Goal: Transaction & Acquisition: Obtain resource

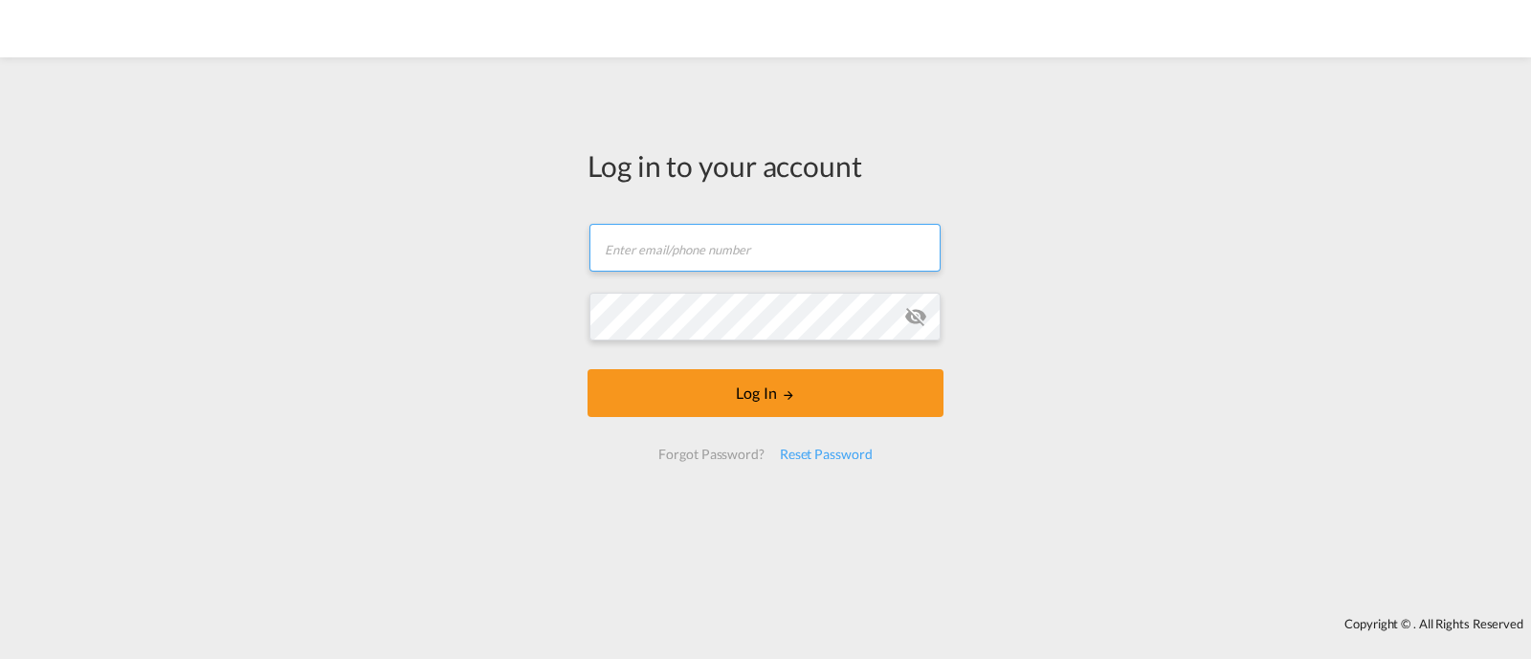
click at [860, 254] on input "text" at bounding box center [764, 248] width 351 height 48
type input "[EMAIL_ADDRESS][DOMAIN_NAME]"
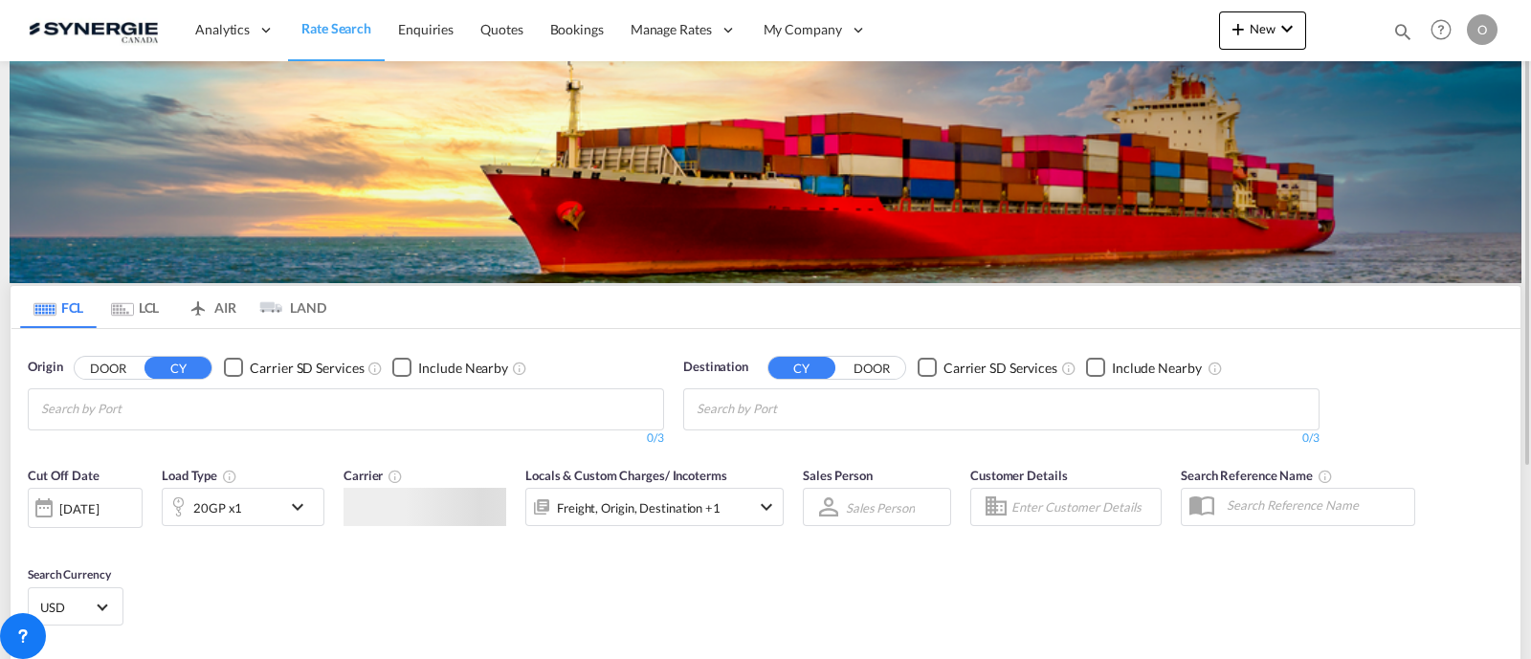
click at [1388, 38] on div "Bookings Quotes Enquiries Help Resources Product Release O My Profile Logout" at bounding box center [1440, 29] width 121 height 59
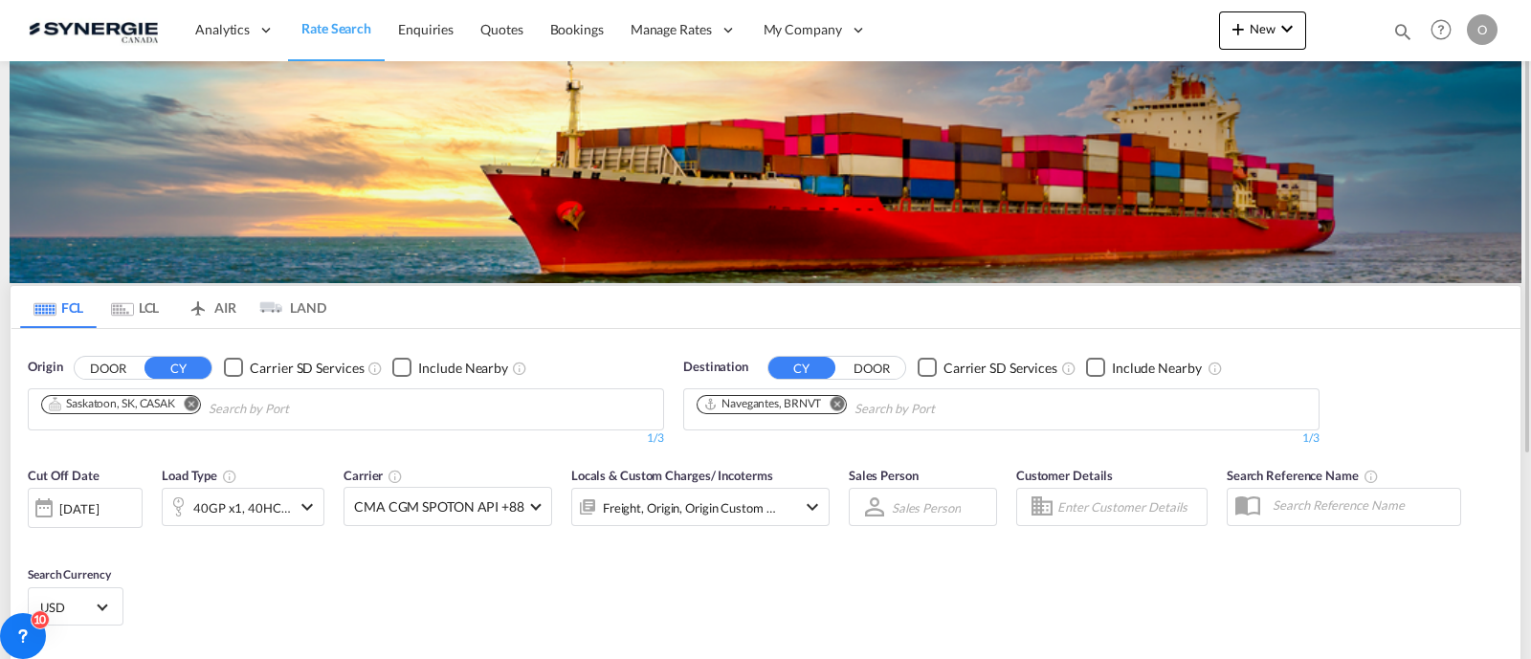
click at [1399, 30] on md-icon "icon-magnify" at bounding box center [1402, 31] width 21 height 21
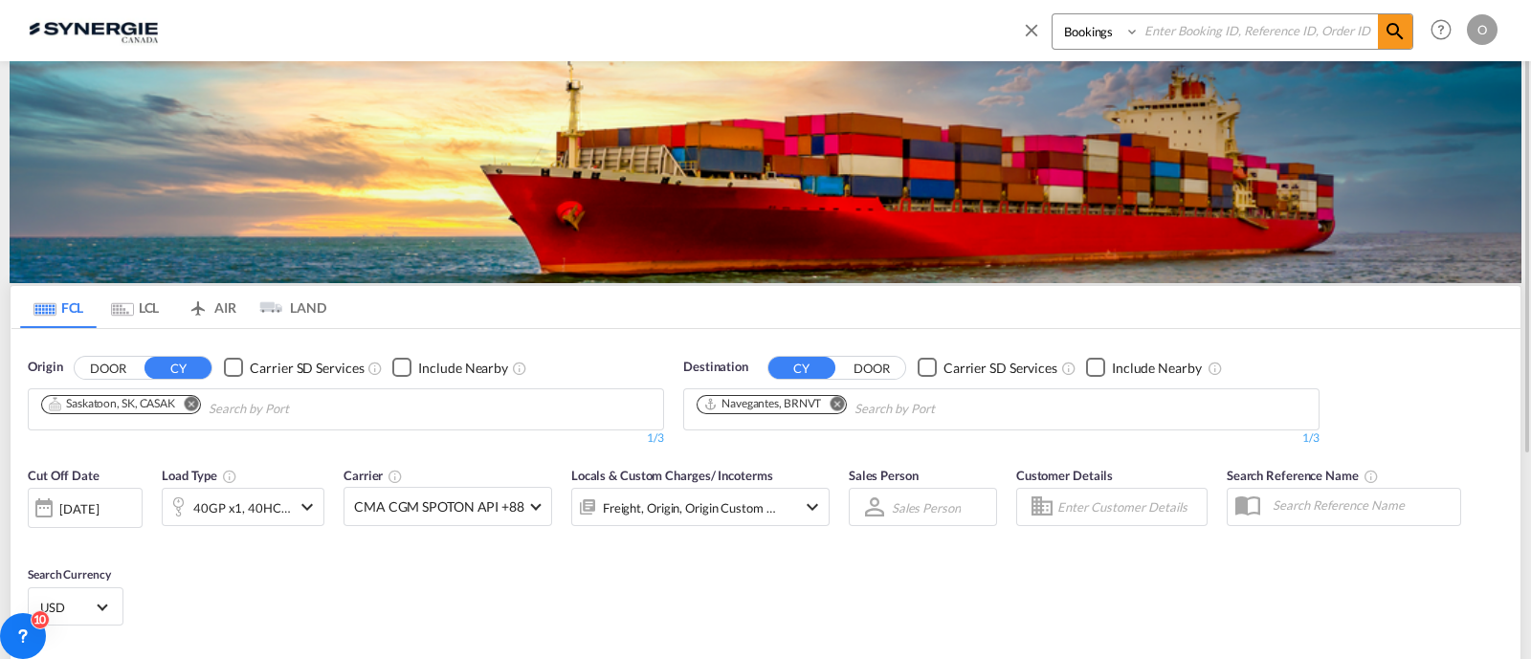
drag, startPoint x: 1107, startPoint y: 36, endPoint x: 1105, endPoint y: 48, distance: 11.6
click at [1107, 35] on select "Bookings Quotes Enquiries" at bounding box center [1097, 31] width 91 height 34
select select "Quotes"
click at [1052, 14] on select "Bookings Quotes Enquiries" at bounding box center [1097, 31] width 91 height 34
click at [1204, 21] on input at bounding box center [1258, 30] width 238 height 33
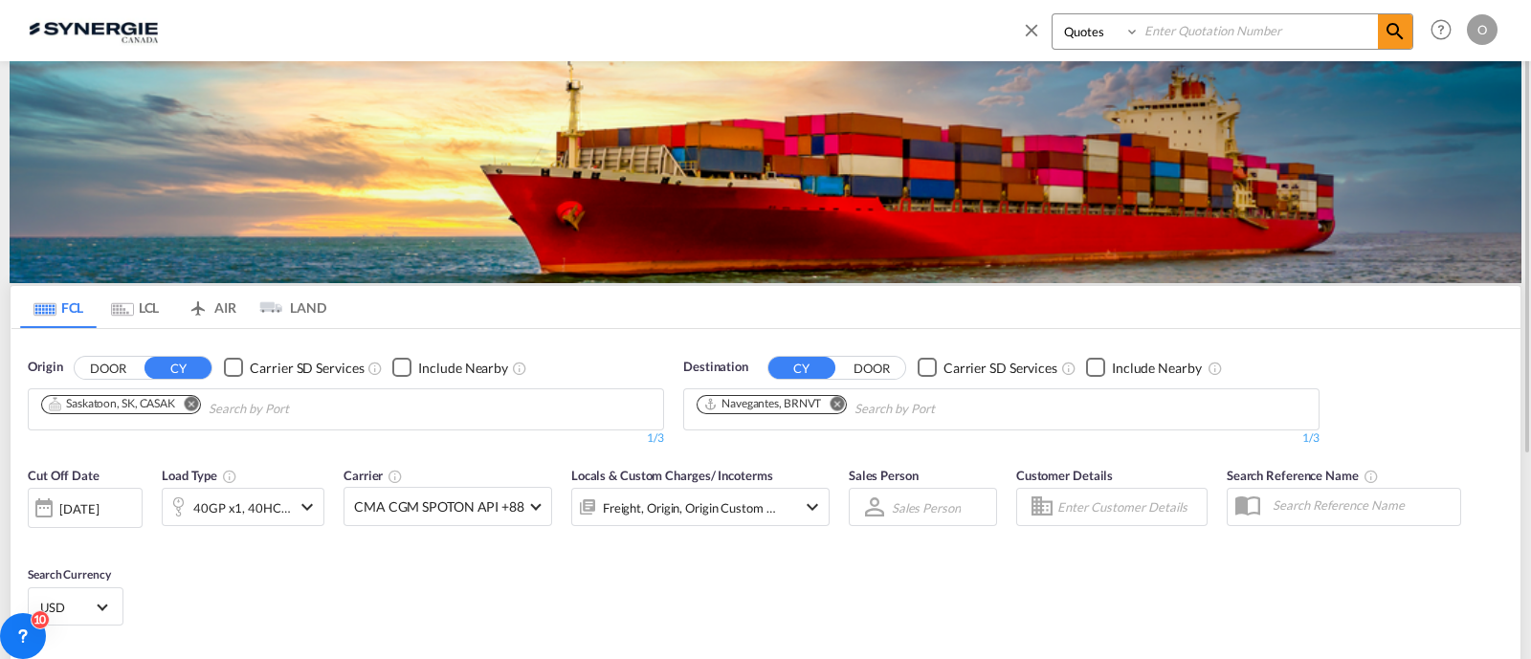
paste input "syc000011161"
type input "syc000011161"
click at [1403, 32] on md-icon "icon-magnify" at bounding box center [1394, 31] width 23 height 23
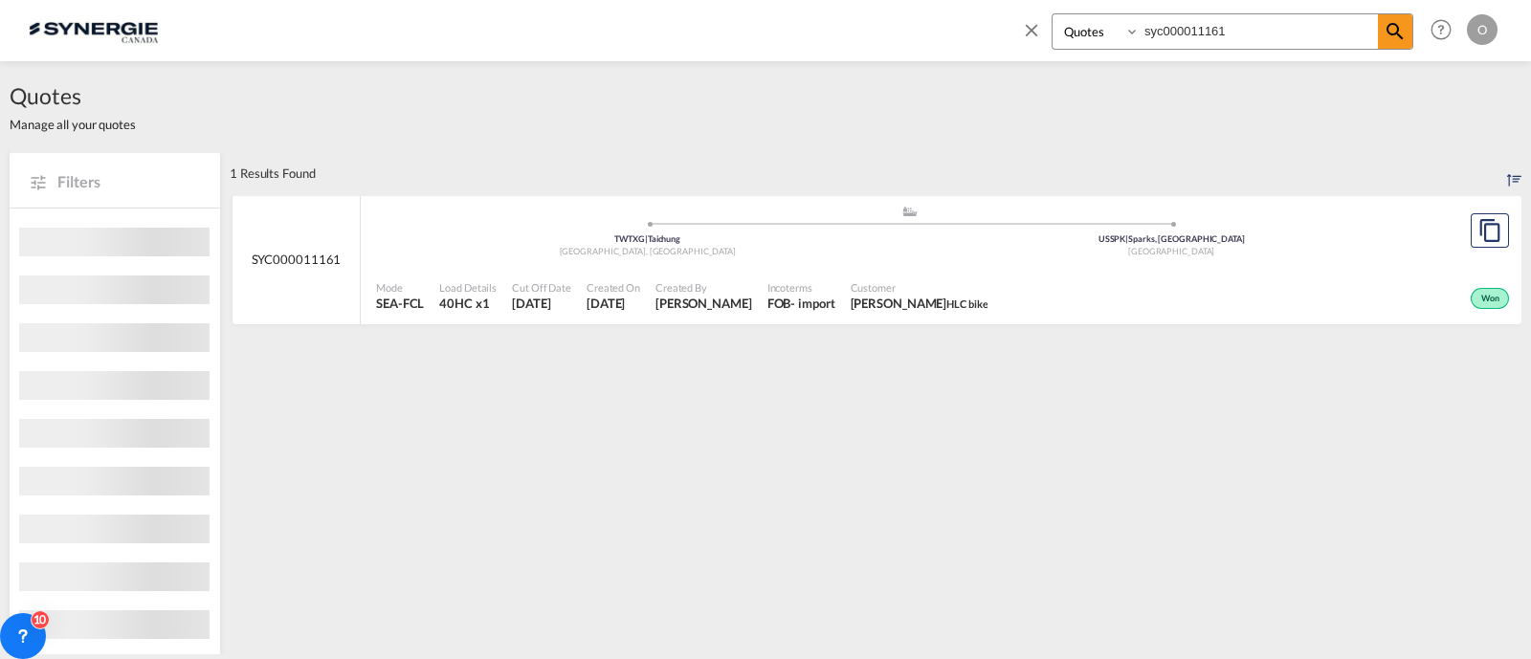
click at [760, 319] on div "Incoterms FOB - import" at bounding box center [801, 297] width 83 height 48
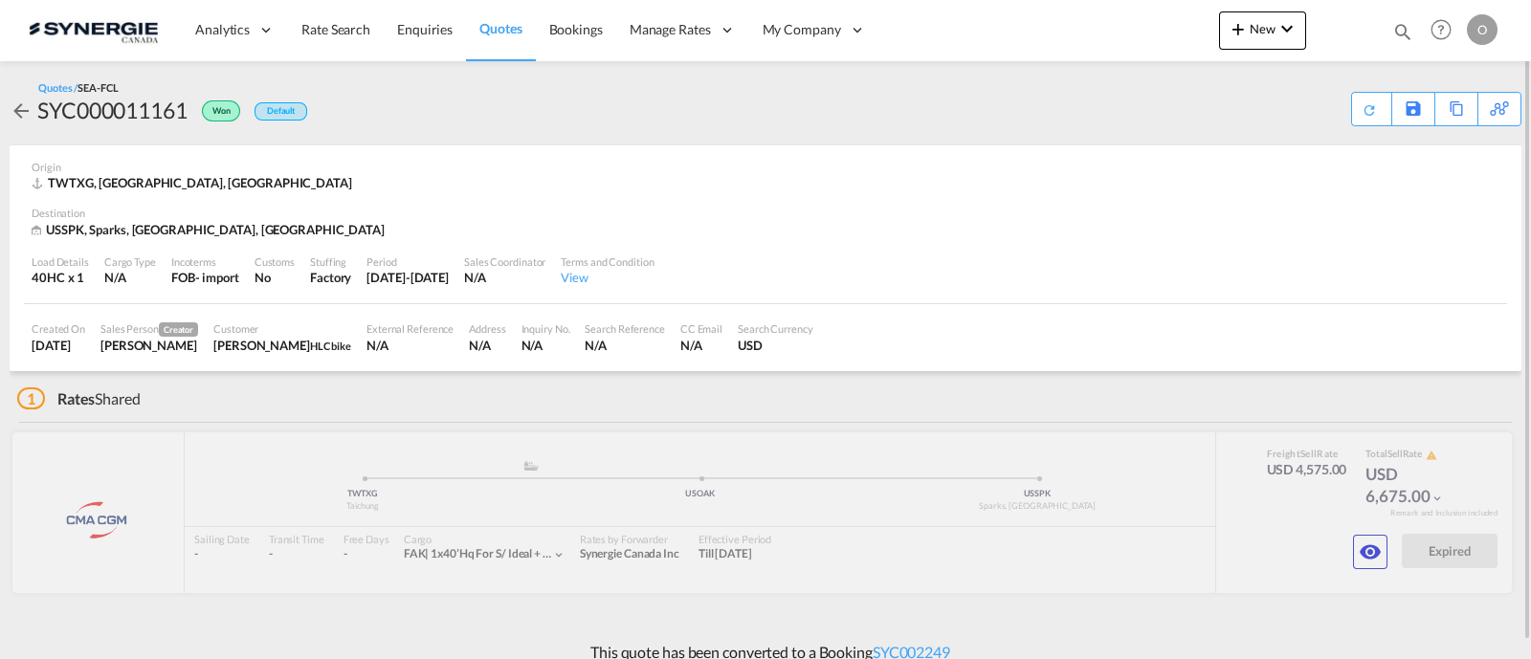
scroll to position [17, 0]
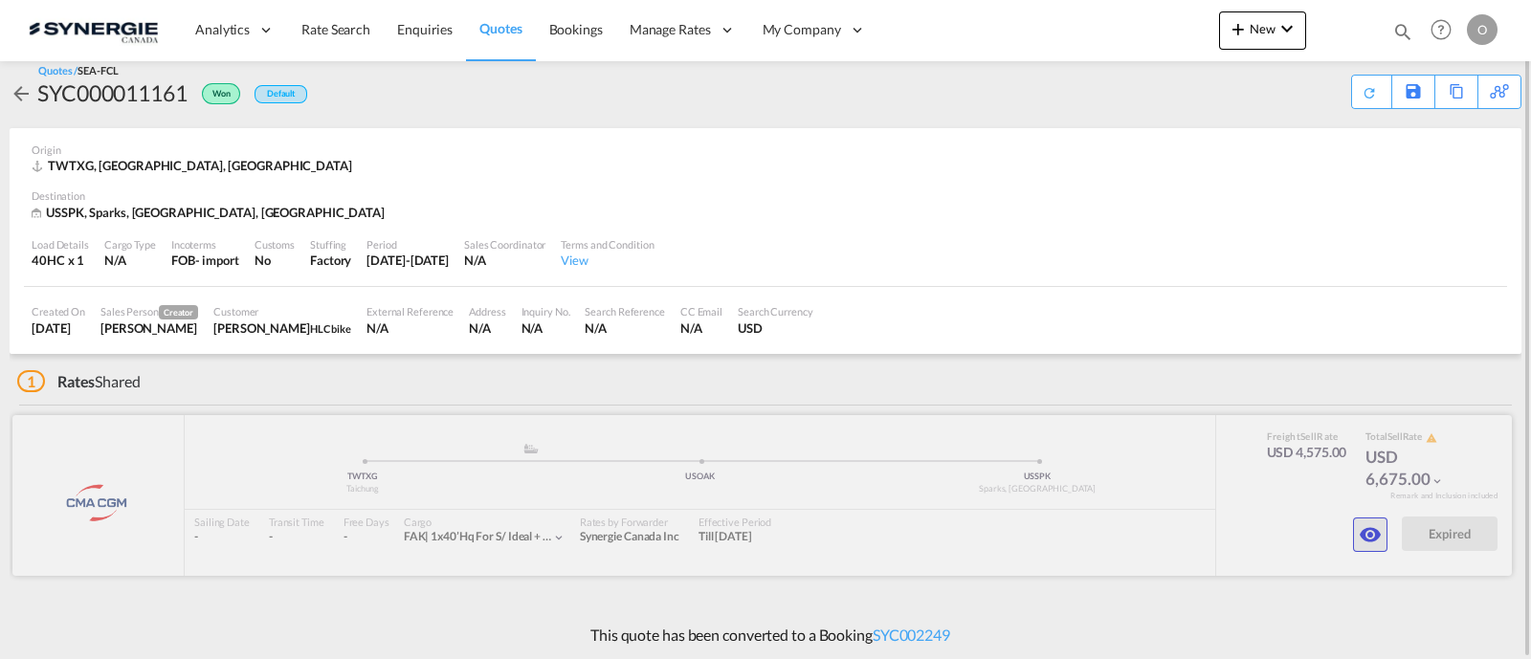
click at [1376, 525] on md-icon "icon-eye" at bounding box center [1369, 534] width 23 height 23
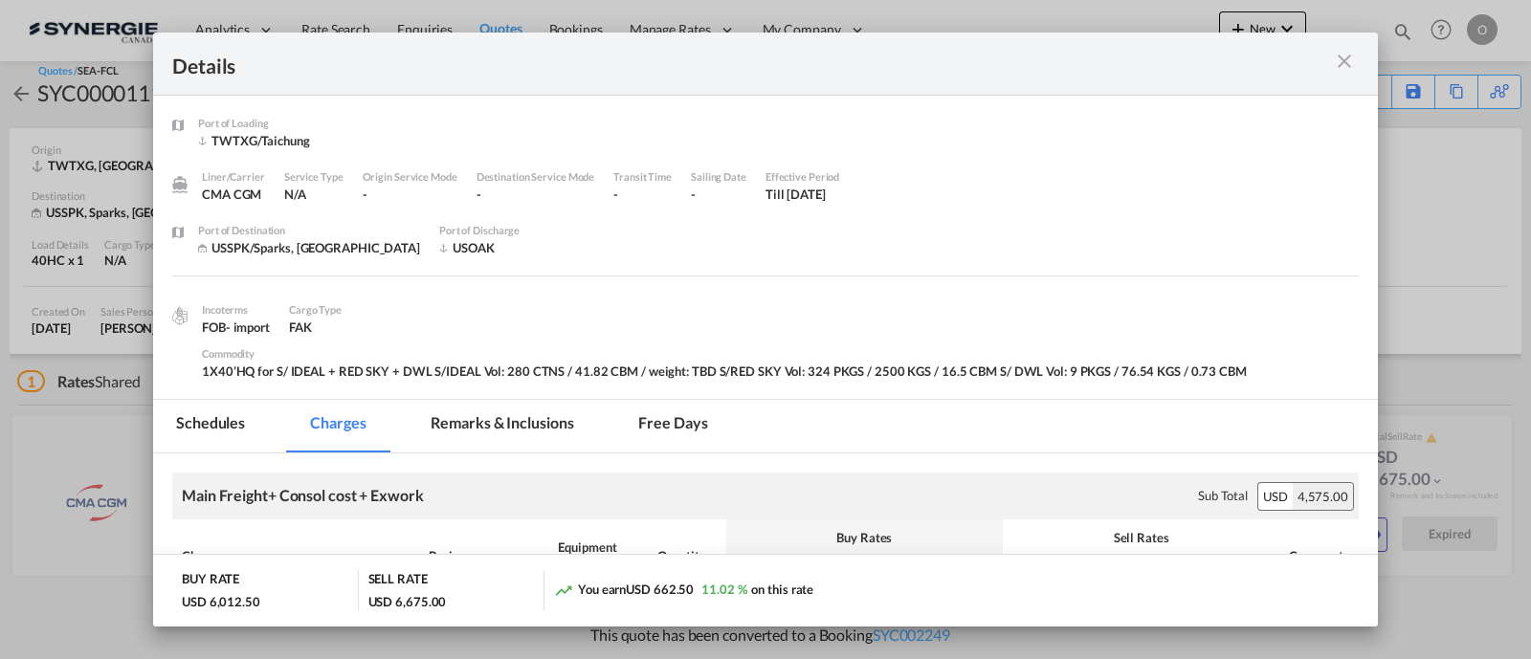
click at [521, 417] on md-tab-item "Remarks & Inclusions" at bounding box center [501, 426] width 188 height 53
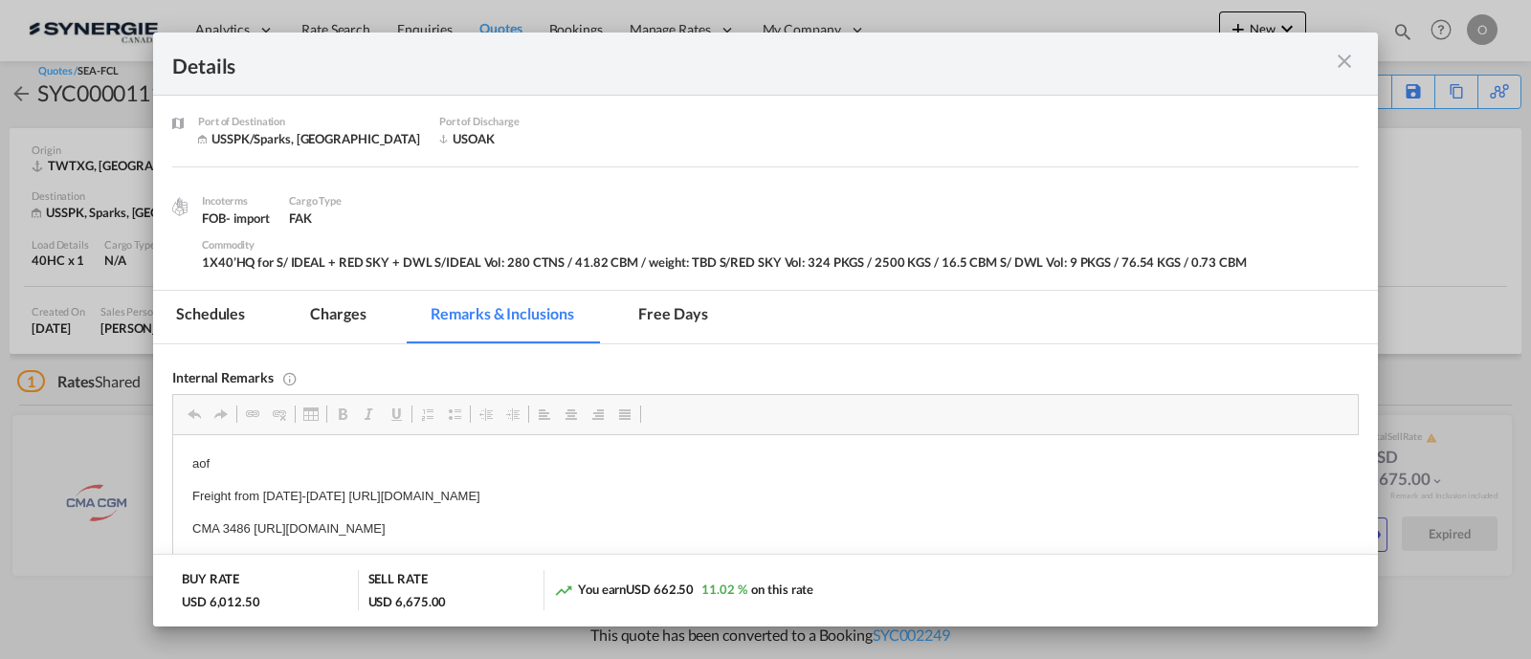
scroll to position [0, 0]
click at [1325, 54] on div "Port of Loading ..." at bounding box center [1299, 64] width 119 height 24
click at [1352, 59] on md-icon "icon-close m-3 fg-AAA8AD cursor" at bounding box center [1344, 61] width 23 height 23
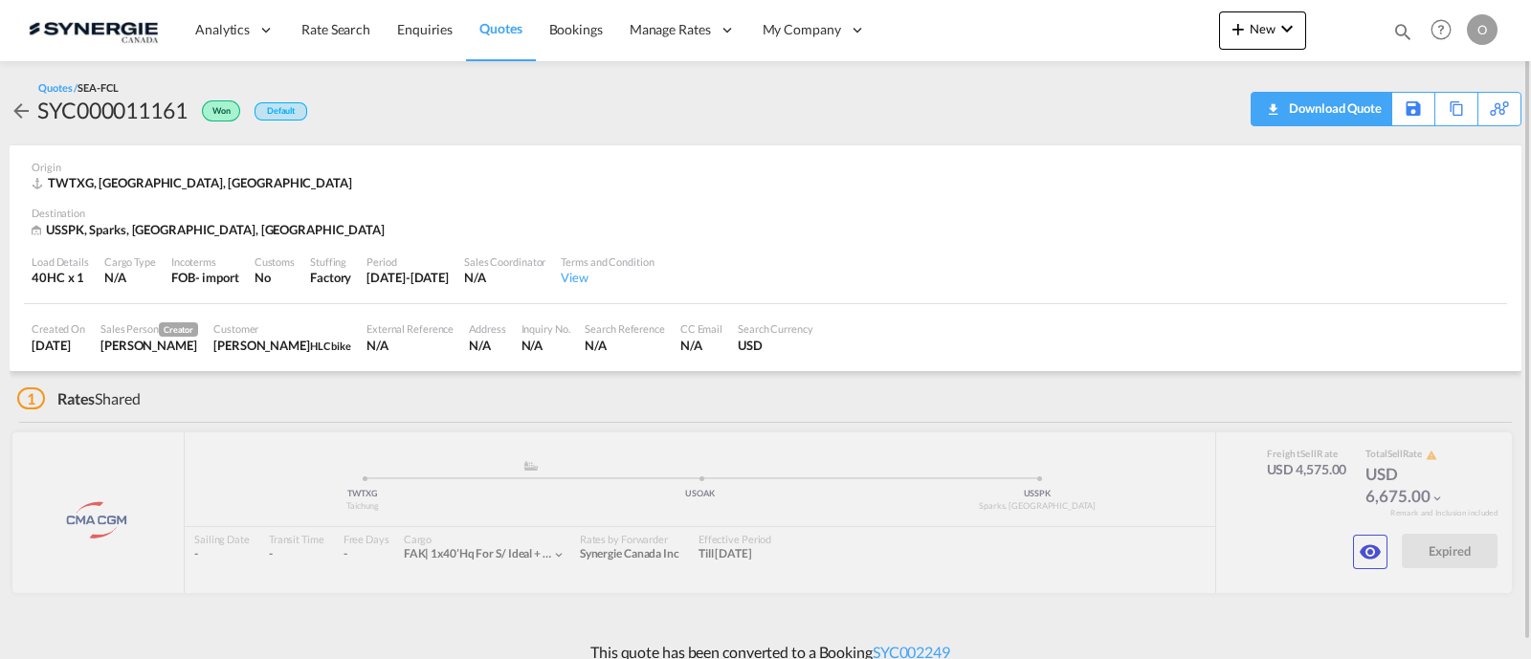
click at [1354, 118] on div "Download Quote" at bounding box center [1333, 108] width 98 height 31
